Goal: Task Accomplishment & Management: Manage account settings

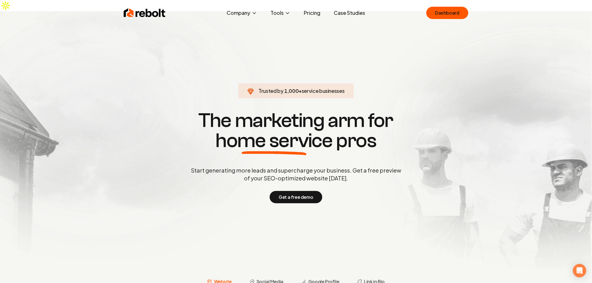
drag, startPoint x: 445, startPoint y: 10, endPoint x: 437, endPoint y: 25, distance: 17.2
click at [445, 10] on link "Dashboard" at bounding box center [448, 13] width 42 height 12
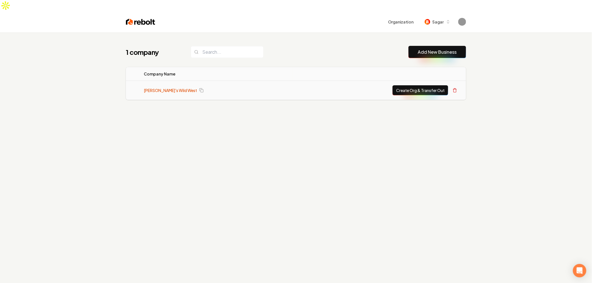
click at [156, 88] on link "Mitch's Wild West" at bounding box center [170, 91] width 53 height 6
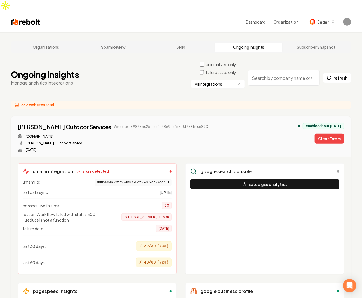
click at [190, 125] on div "[PERSON_NAME] Outdoor Services Website ID: 9875c625-1ba2-48e9-bfd3-5f738fd6c890…" at bounding box center [181, 137] width 326 height 29
click at [104, 134] on div "[DOMAIN_NAME]" at bounding box center [113, 136] width 190 height 4
click at [228, 123] on div "[PERSON_NAME] Outdoor Services Website ID: 9875c625-1ba2-48e9-bfd3-5f738fd6c890…" at bounding box center [181, 137] width 326 height 29
click at [240, 123] on div "[PERSON_NAME] Outdoor Services Website ID: 9875c625-1ba2-48e9-bfd3-5f738fd6c890…" at bounding box center [181, 137] width 326 height 29
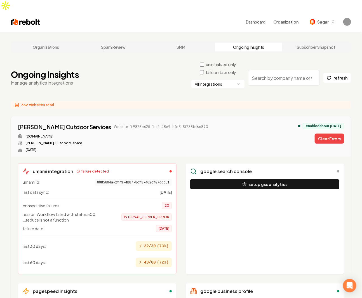
click at [241, 123] on div "[PERSON_NAME] Outdoor Services Website ID: 9875c625-1ba2-48e9-bfd3-5f738fd6c890…" at bounding box center [181, 137] width 326 height 29
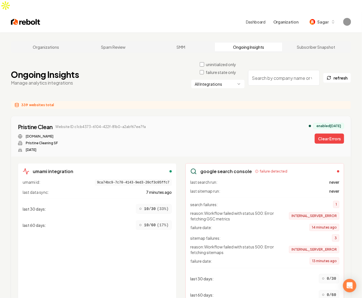
click at [143, 134] on div "pristinecleansf.com" at bounding box center [82, 136] width 128 height 4
click at [325, 134] on button "Clear Errors" at bounding box center [329, 139] width 29 height 10
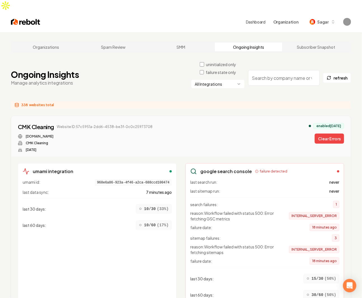
click at [227, 73] on html "Dashboard Organization Sagar Organizations Spam Review SMM Ongoing Insights Sub…" at bounding box center [181, 149] width 362 height 298
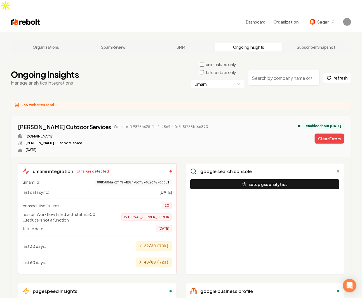
click at [217, 135] on div "[PERSON_NAME] Outdoor Services Website ID: 9875c625-1ba2-48e9-bfd3-5f738fd6c890…" at bounding box center [181, 137] width 326 height 29
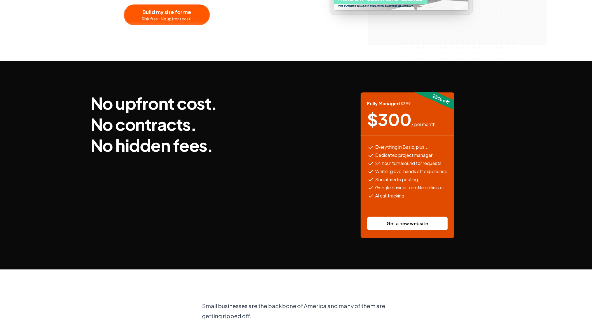
scroll to position [146, 0]
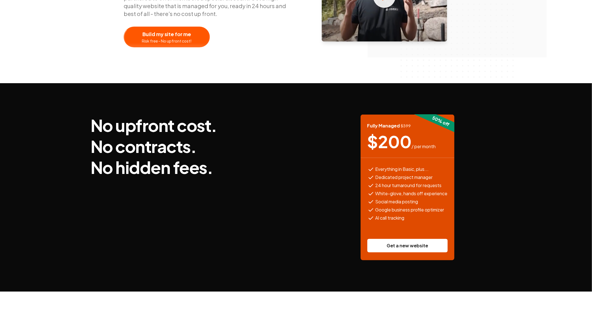
scroll to position [145, 0]
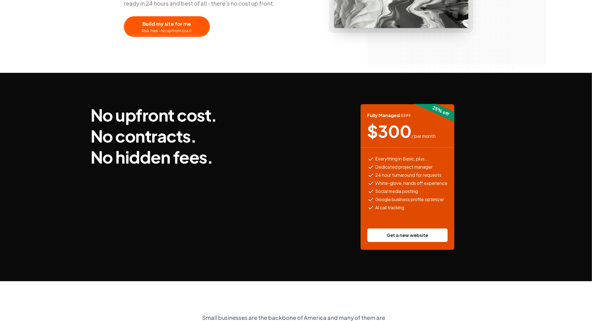
scroll to position [137, 0]
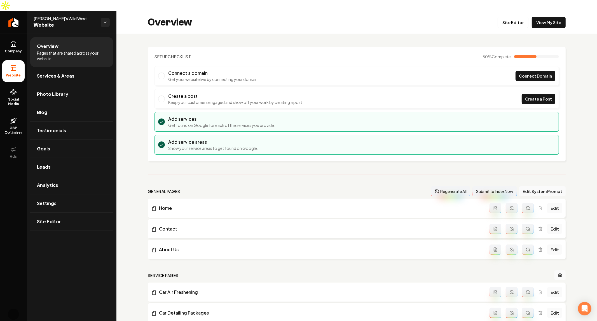
click at [156, 161] on div "Setup Checklist 50 % Complete Connect a domain Get your website live by connect…" at bounding box center [356, 236] width 481 height 405
